Goal: Information Seeking & Learning: Find specific fact

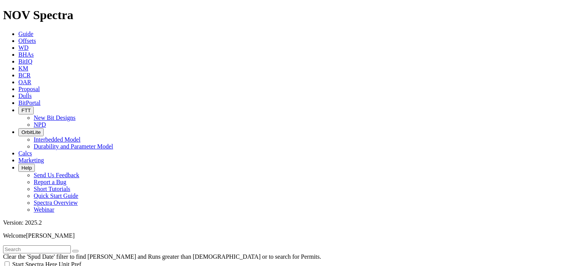
scroll to position [115, 0]
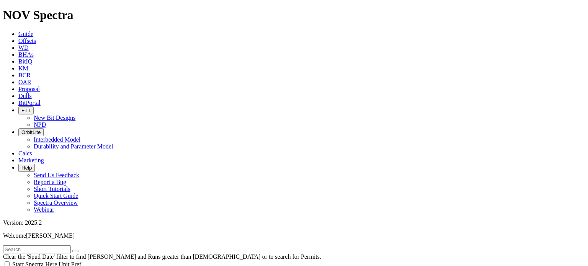
type input "[DATE]"
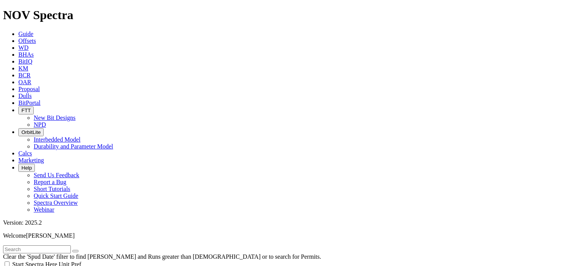
scroll to position [345, 0]
select select "8.75"
checkbox input "false"
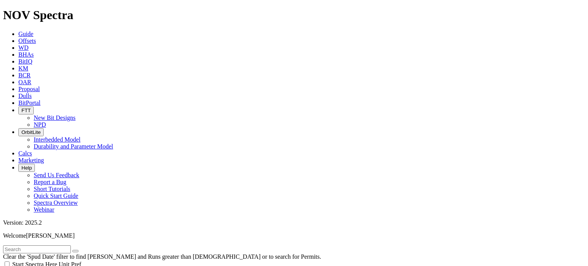
type input "4000"
